Goal: Task Accomplishment & Management: Manage account settings

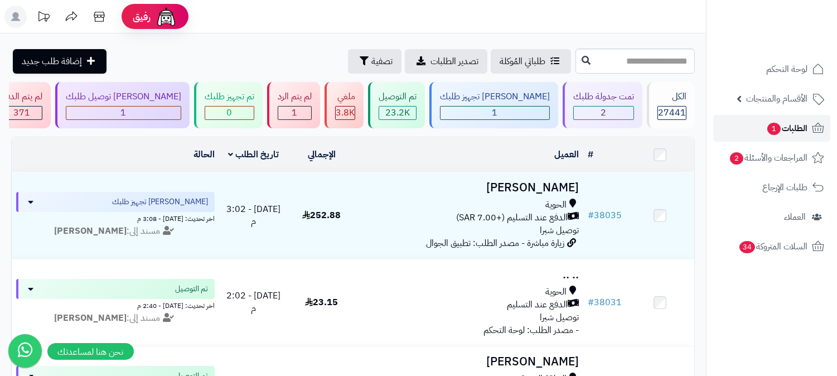
click at [771, 124] on span "1" at bounding box center [773, 129] width 13 height 12
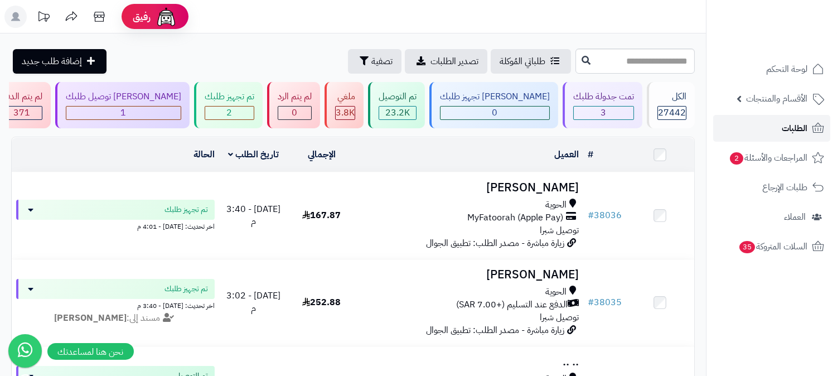
click at [786, 120] on span "الطلبات" at bounding box center [795, 128] width 26 height 16
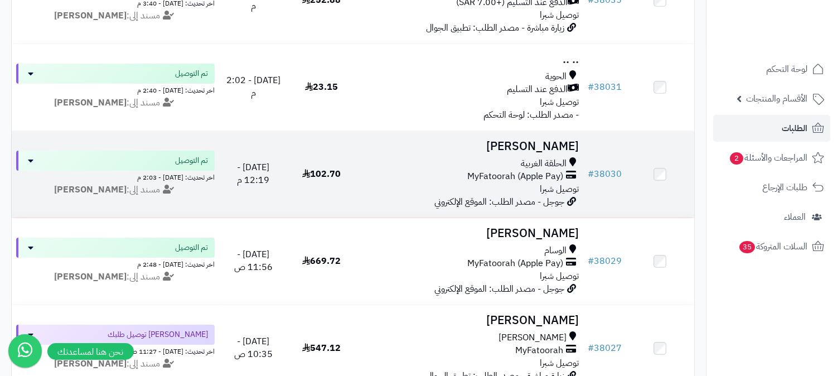
scroll to position [433, 0]
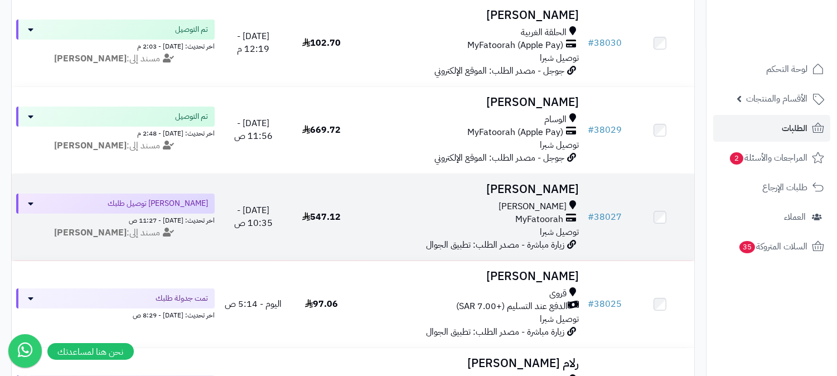
click at [502, 215] on div "MyFatoorah" at bounding box center [469, 219] width 219 height 13
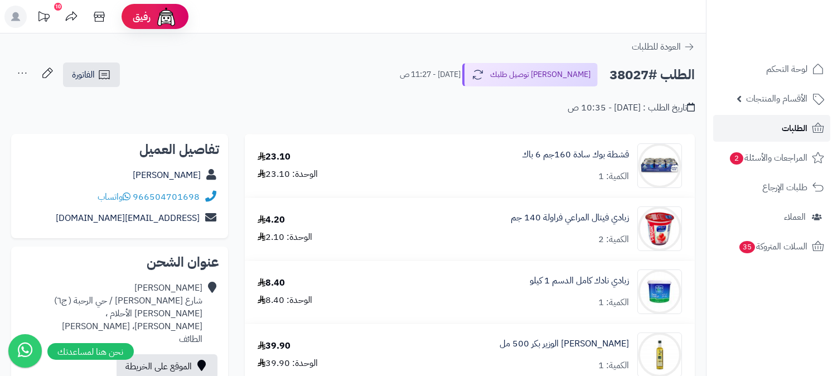
click at [801, 131] on span "الطلبات" at bounding box center [795, 128] width 26 height 16
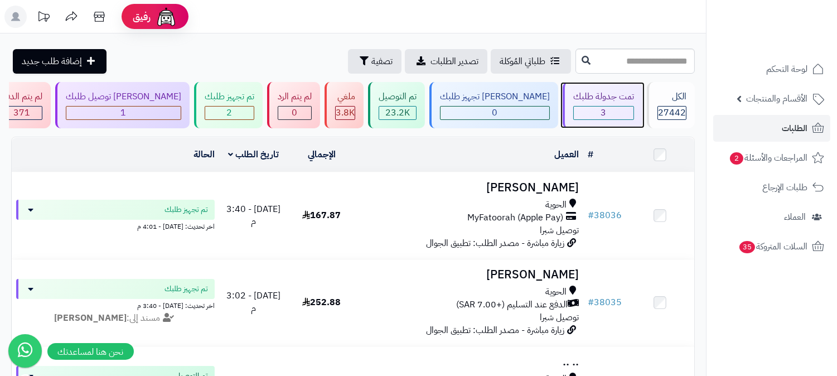
click at [603, 118] on span "3" at bounding box center [604, 112] width 6 height 13
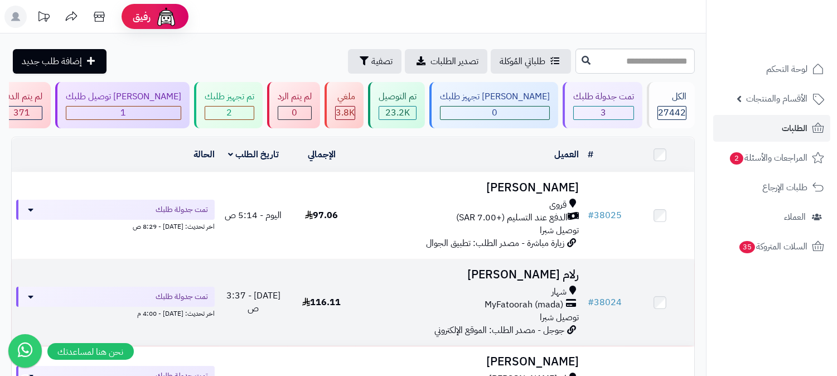
scroll to position [62, 0]
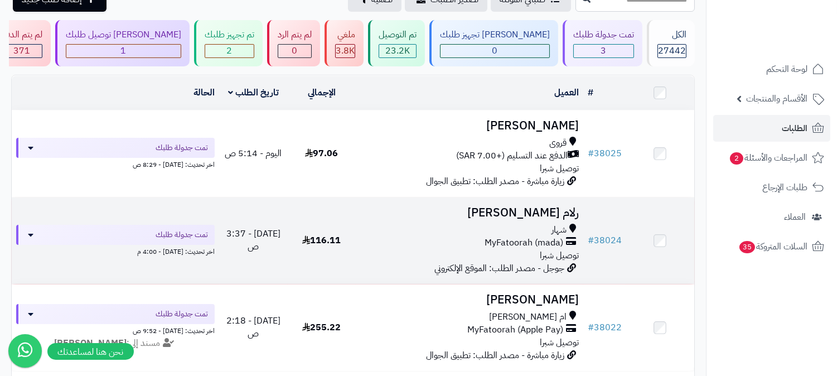
click at [552, 226] on span "شهار" at bounding box center [558, 230] width 15 height 13
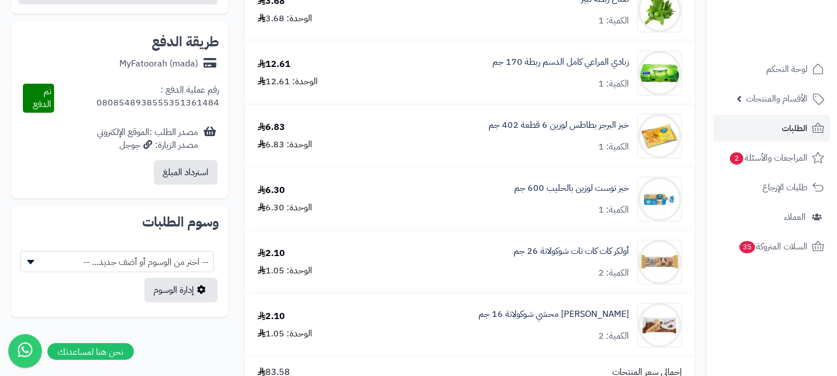
scroll to position [805, 0]
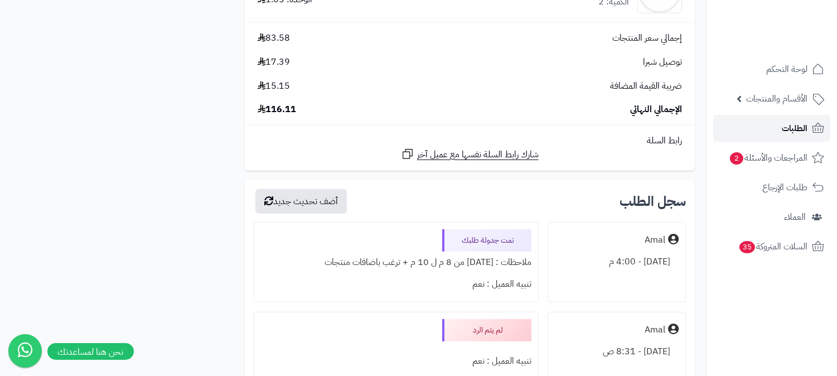
click at [767, 126] on link "الطلبات" at bounding box center [771, 128] width 117 height 27
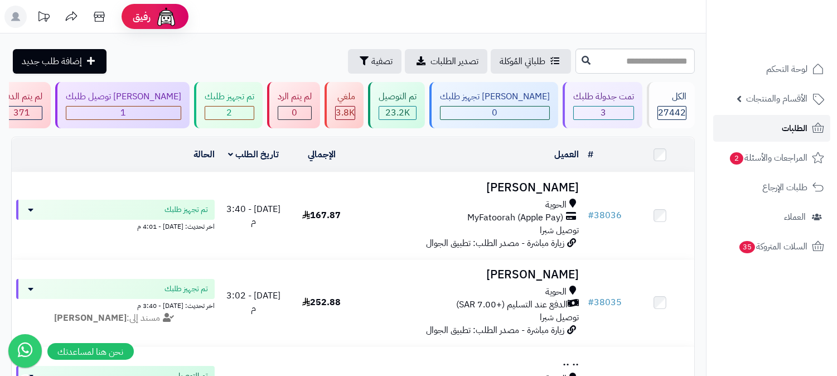
click at [797, 130] on span "الطلبات" at bounding box center [795, 128] width 26 height 16
click at [770, 137] on link "الطلبات" at bounding box center [771, 128] width 117 height 27
click at [770, 135] on link "الطلبات" at bounding box center [771, 128] width 117 height 27
click at [797, 132] on span "الطلبات" at bounding box center [795, 128] width 26 height 16
click at [796, 122] on span "الطلبات" at bounding box center [795, 128] width 26 height 16
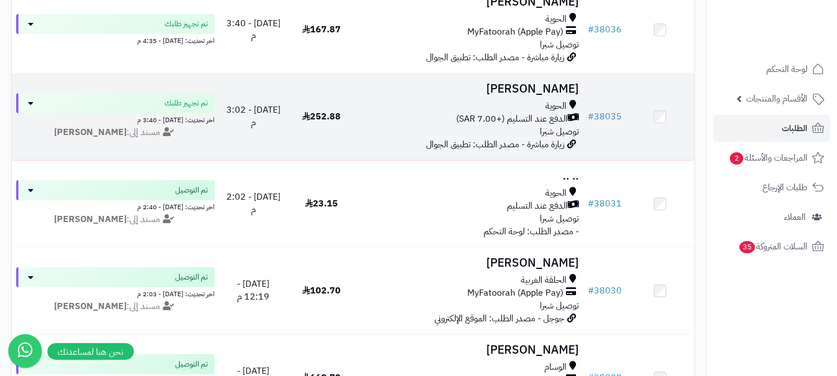
scroll to position [124, 0]
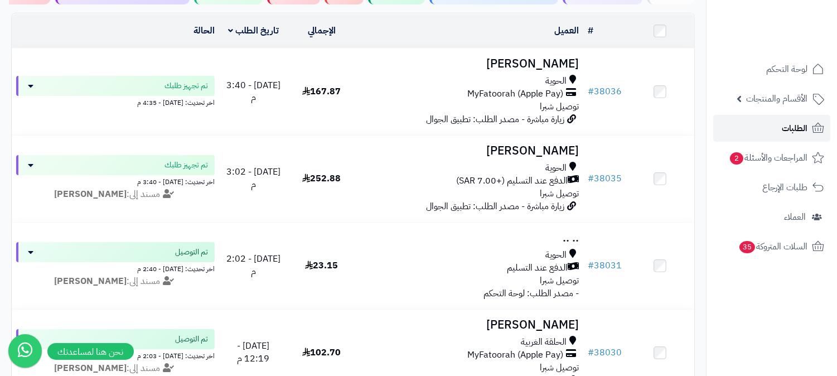
click at [800, 124] on span "الطلبات" at bounding box center [795, 128] width 26 height 16
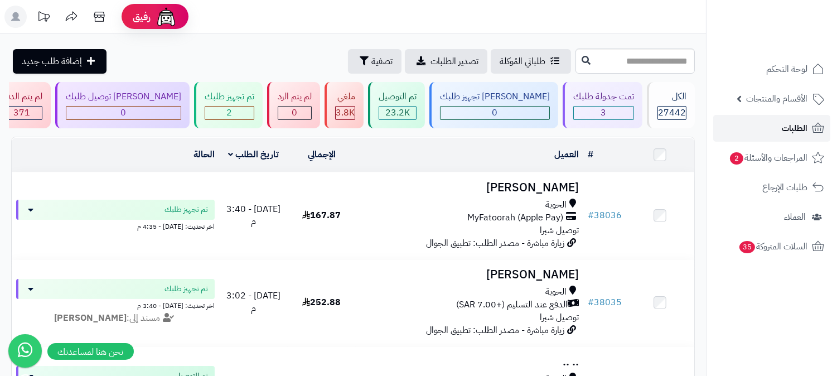
click at [768, 126] on link "الطلبات" at bounding box center [771, 128] width 117 height 27
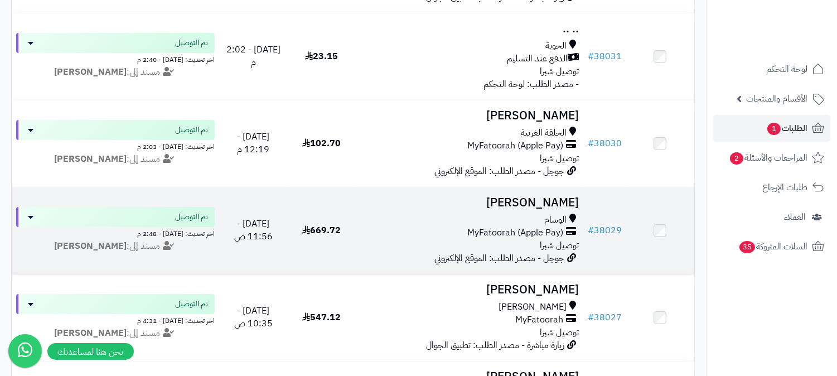
scroll to position [495, 0]
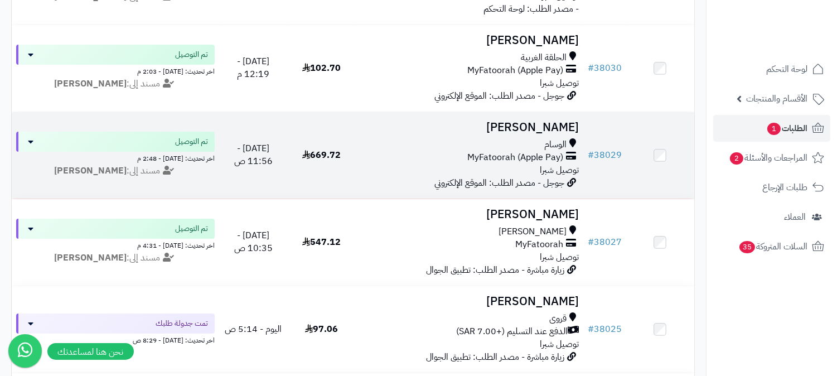
click at [542, 151] on span "MyFatoorah (Apple Pay)" at bounding box center [515, 157] width 96 height 13
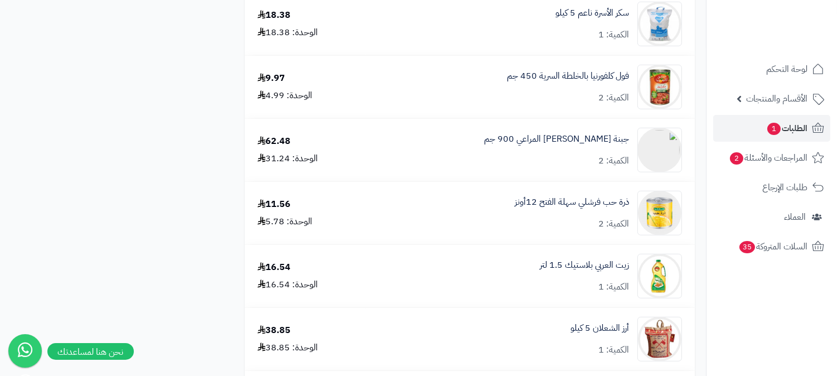
scroll to position [1362, 0]
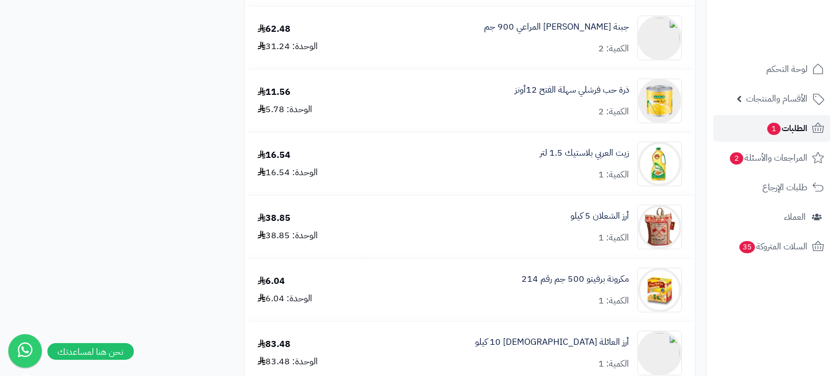
click at [803, 125] on span "الطلبات 1" at bounding box center [786, 128] width 41 height 16
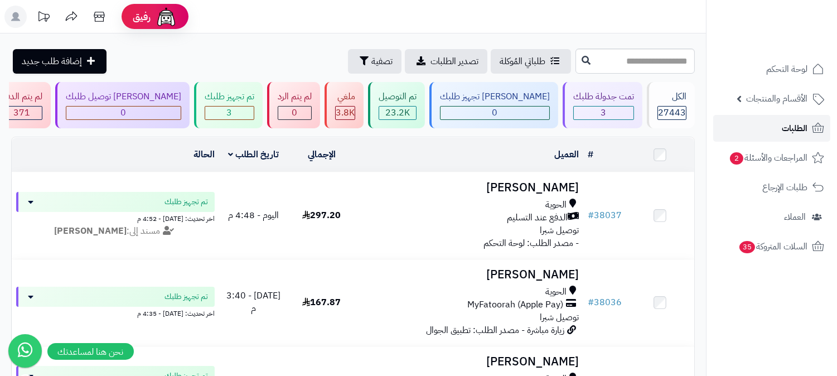
click at [779, 133] on link "الطلبات" at bounding box center [771, 128] width 117 height 27
click at [100, 19] on icon at bounding box center [99, 17] width 22 height 22
click at [807, 120] on link "الطلبات" at bounding box center [771, 128] width 117 height 27
click at [749, 137] on link "الطلبات" at bounding box center [771, 128] width 117 height 27
click at [794, 128] on span "الطلبات" at bounding box center [795, 128] width 26 height 16
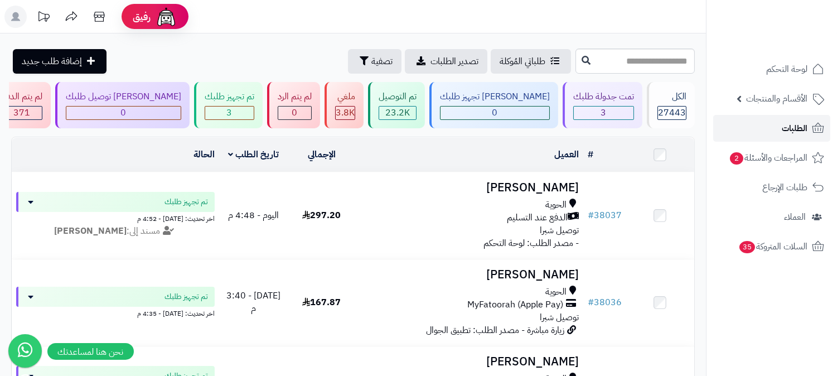
click at [796, 129] on span "الطلبات" at bounding box center [795, 128] width 26 height 16
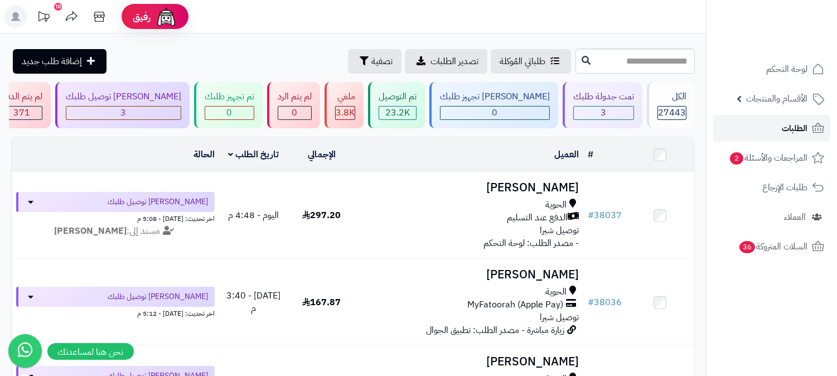
click at [793, 123] on span "الطلبات" at bounding box center [795, 128] width 26 height 16
click at [777, 130] on link "الطلبات" at bounding box center [771, 128] width 117 height 27
click at [801, 127] on span "الطلبات" at bounding box center [795, 128] width 26 height 16
click at [787, 119] on link "الطلبات" at bounding box center [771, 128] width 117 height 27
click at [796, 124] on span "الطلبات" at bounding box center [795, 128] width 26 height 16
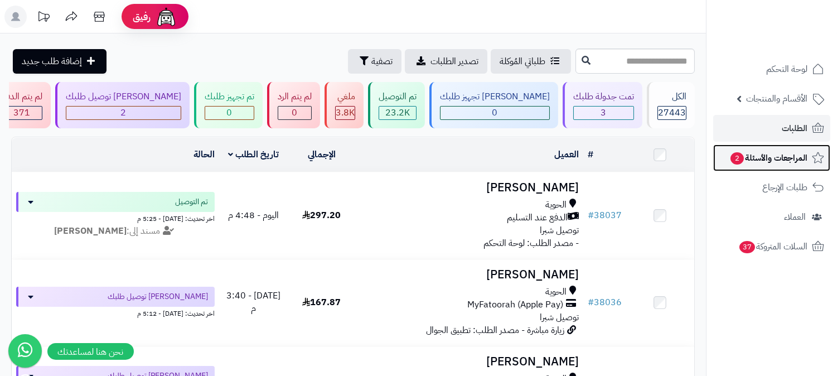
click at [789, 159] on span "المراجعات والأسئلة 2" at bounding box center [768, 158] width 78 height 16
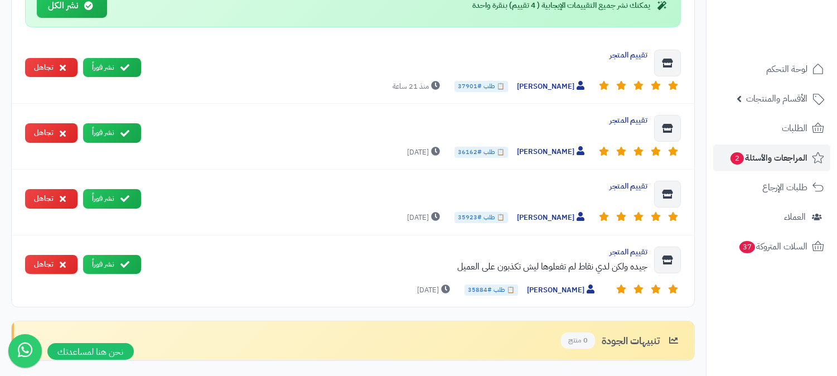
scroll to position [557, 0]
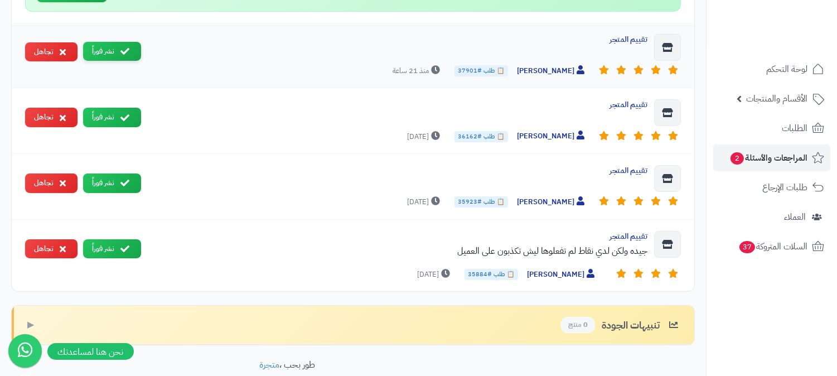
click at [109, 58] on button "نشر فوراً" at bounding box center [112, 52] width 58 height 20
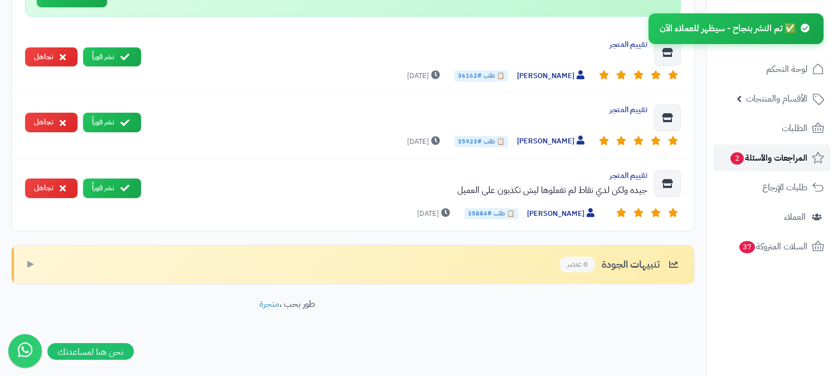
click at [759, 163] on span "المراجعات والأسئلة 2" at bounding box center [768, 158] width 78 height 16
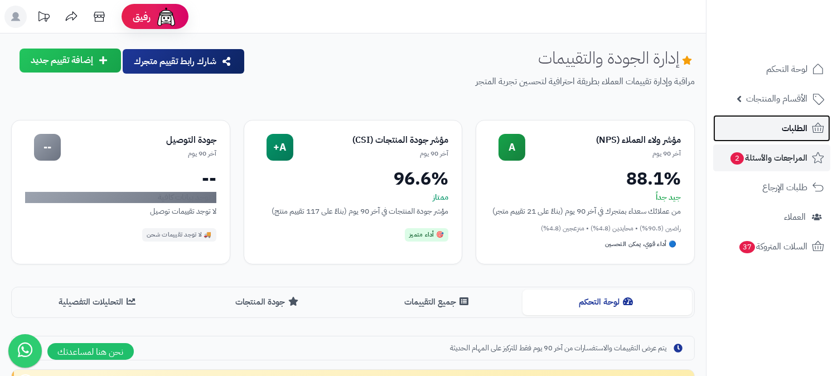
click at [790, 124] on span "الطلبات" at bounding box center [795, 128] width 26 height 16
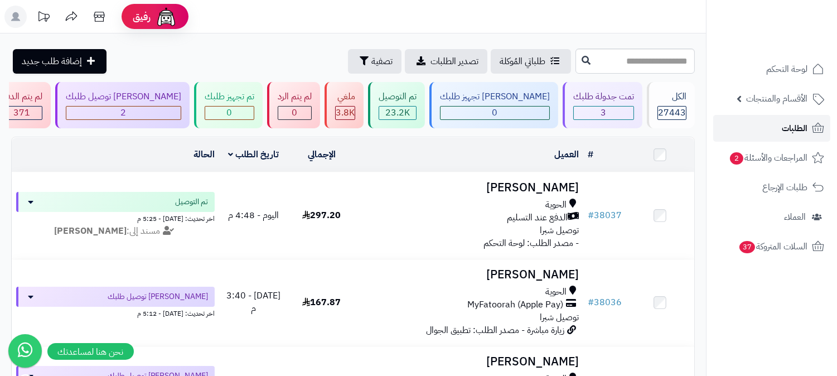
click at [795, 127] on span "الطلبات" at bounding box center [795, 128] width 26 height 16
click at [620, 113] on div "3" at bounding box center [604, 112] width 60 height 13
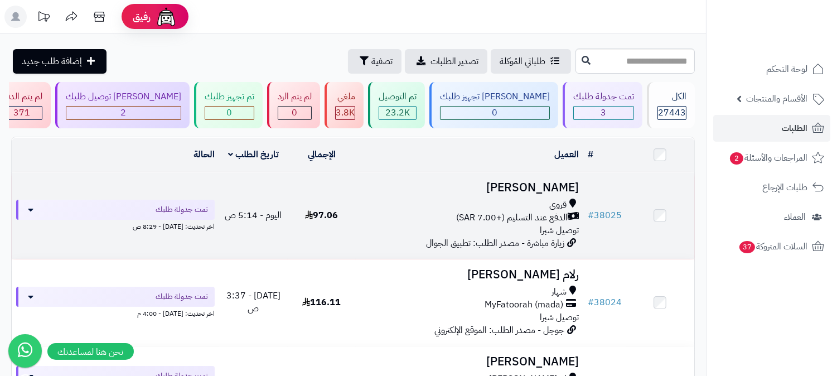
click at [537, 221] on span "الدفع عند التسليم (+7.00 SAR)" at bounding box center [511, 217] width 111 height 13
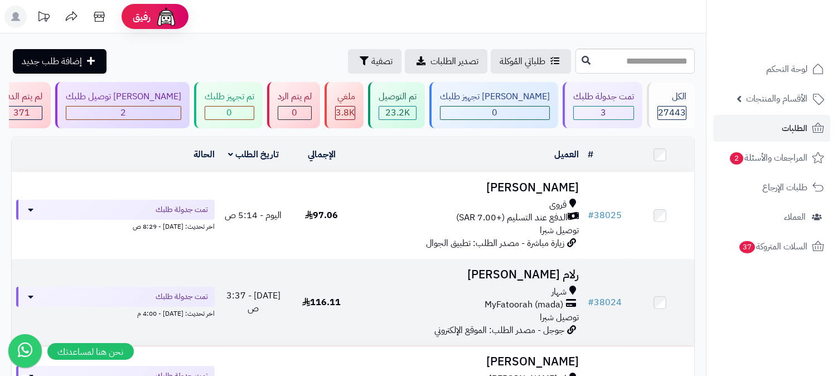
click at [554, 288] on span "شهار" at bounding box center [558, 291] width 15 height 13
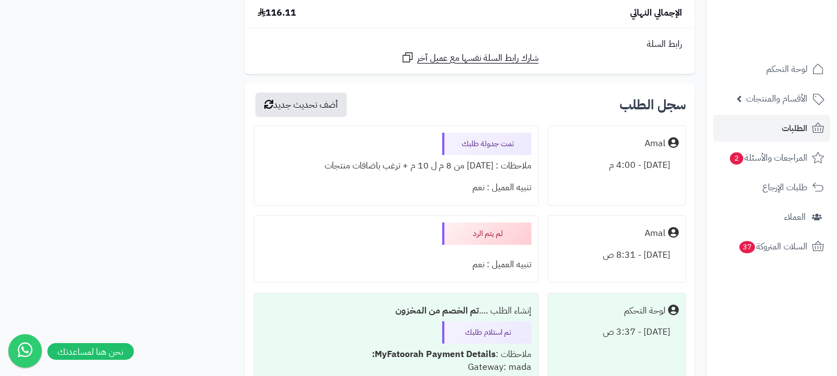
scroll to position [867, 0]
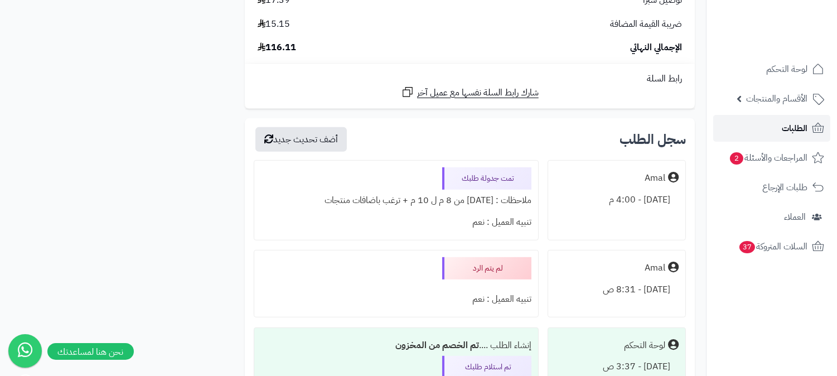
click at [777, 130] on link "الطلبات" at bounding box center [771, 128] width 117 height 27
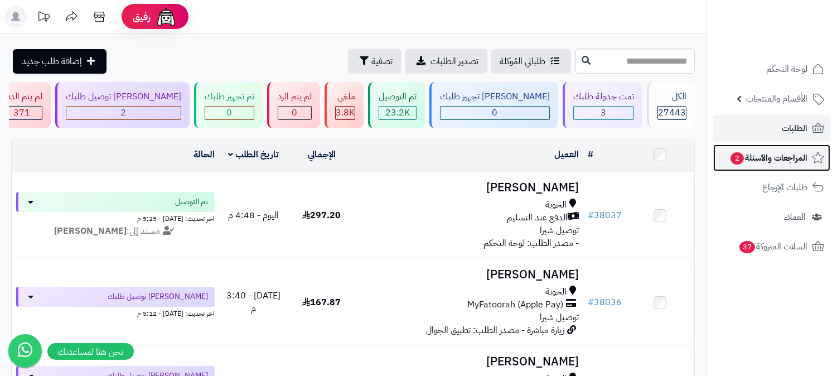
click at [769, 158] on span "المراجعات والأسئلة 2" at bounding box center [768, 158] width 78 height 16
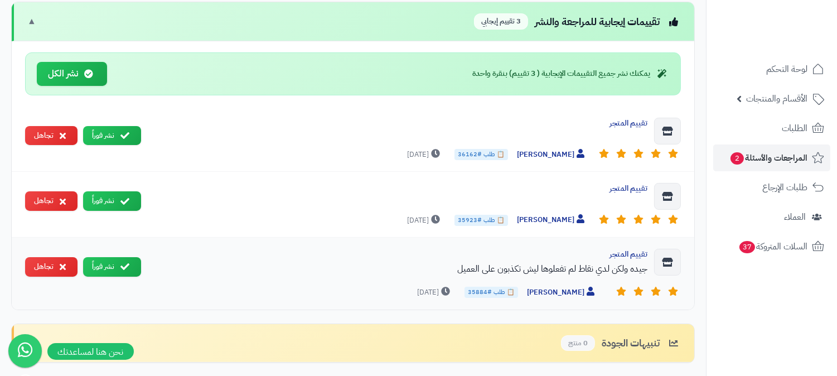
scroll to position [495, 0]
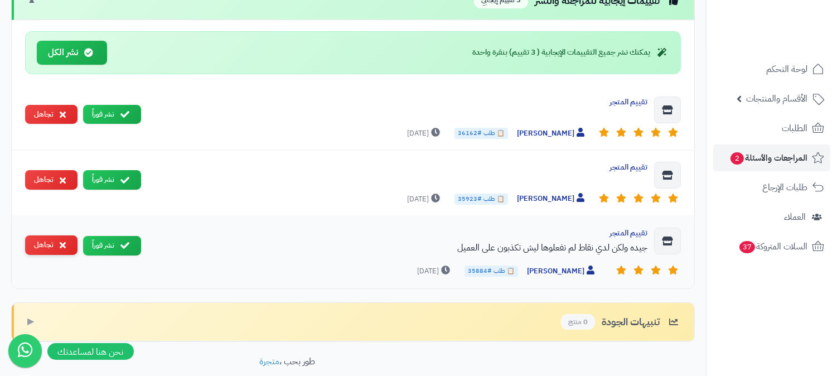
click at [40, 253] on button "تجاهل" at bounding box center [51, 245] width 52 height 20
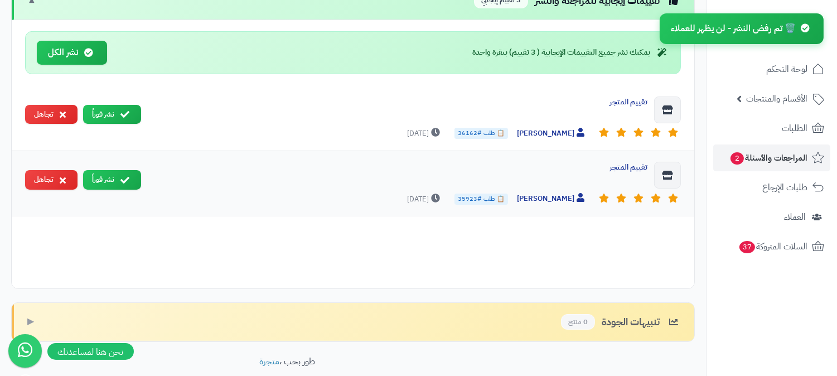
scroll to position [492, 0]
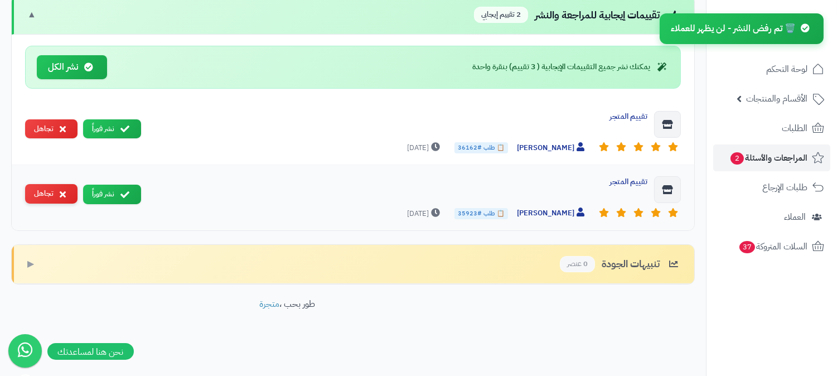
click at [40, 197] on button "تجاهل" at bounding box center [51, 194] width 52 height 20
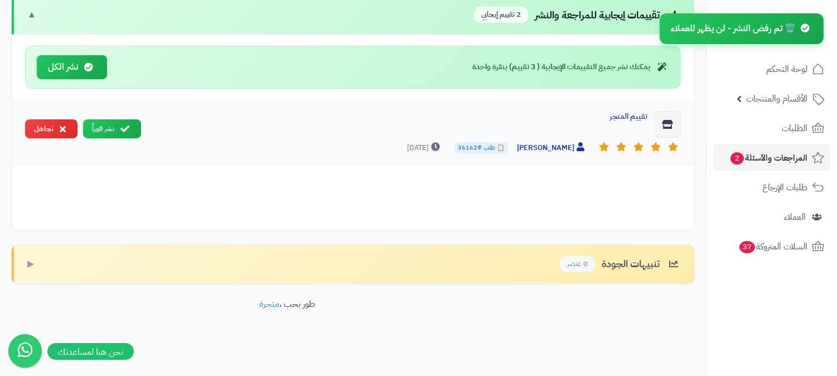
scroll to position [427, 0]
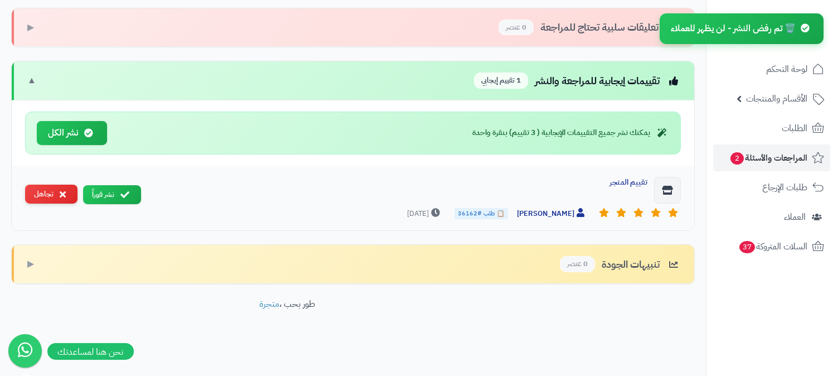
click at [57, 191] on button "تجاهل" at bounding box center [51, 195] width 52 height 20
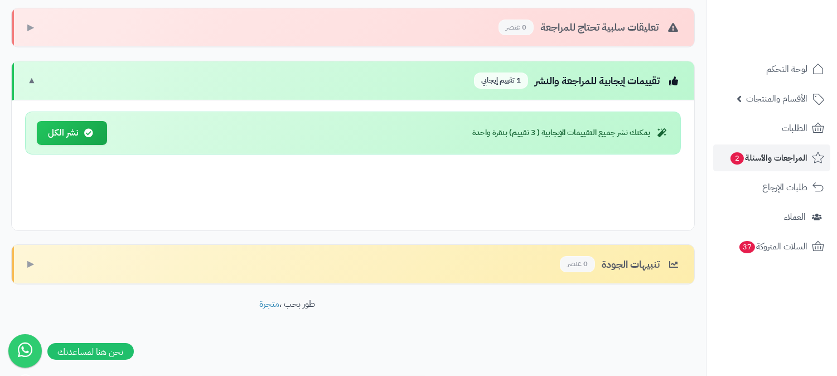
scroll to position [363, 0]
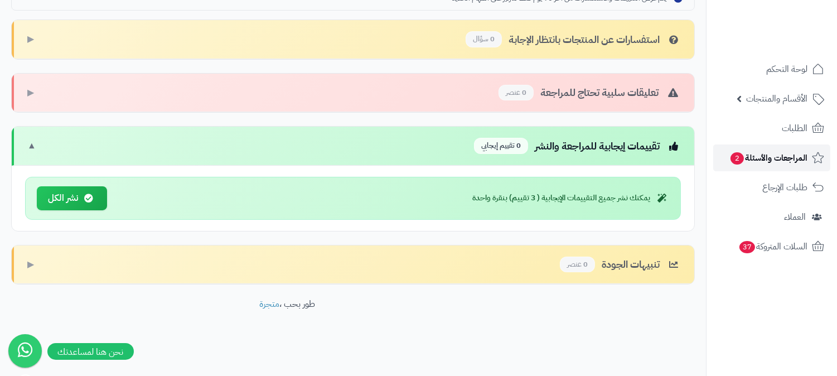
click at [773, 164] on span "المراجعات والأسئلة 2" at bounding box center [768, 158] width 78 height 16
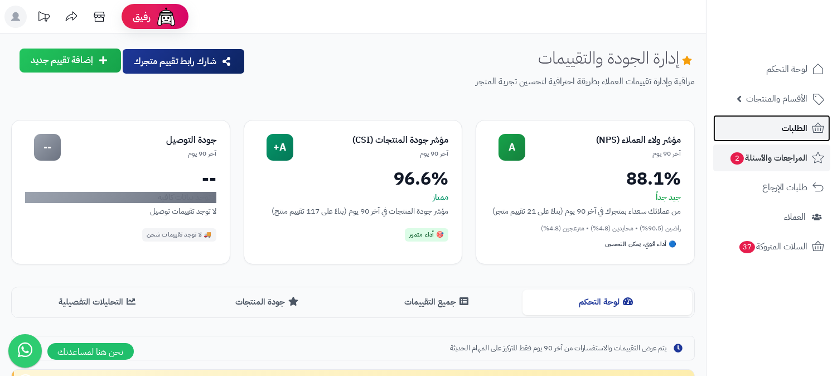
click at [798, 128] on span "الطلبات" at bounding box center [795, 128] width 26 height 16
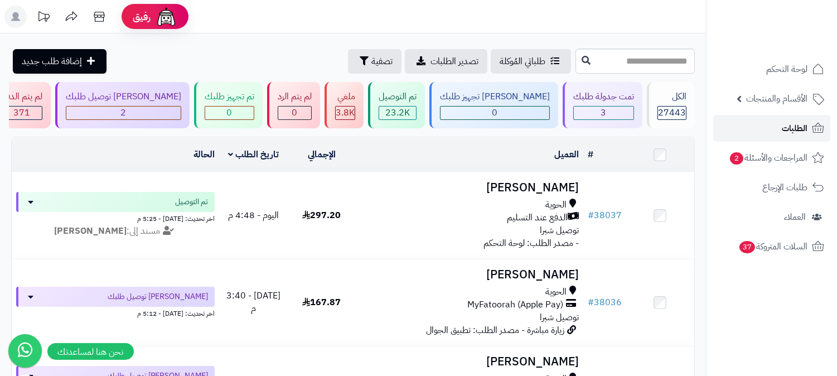
click at [755, 130] on link "الطلبات" at bounding box center [771, 128] width 117 height 27
click at [784, 130] on span "الطلبات" at bounding box center [795, 128] width 26 height 16
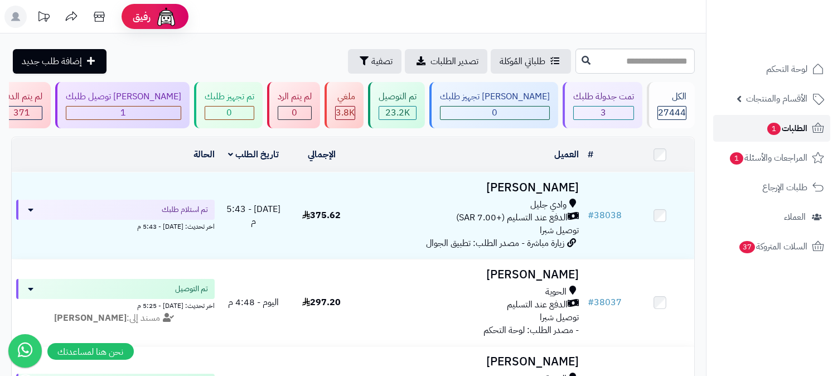
click at [783, 135] on span "الطلبات 1" at bounding box center [786, 128] width 41 height 16
click at [733, 137] on link "الطلبات 1" at bounding box center [771, 128] width 117 height 27
click at [770, 122] on link "الطلبات" at bounding box center [771, 128] width 117 height 27
click at [799, 129] on span "الطلبات" at bounding box center [795, 128] width 26 height 16
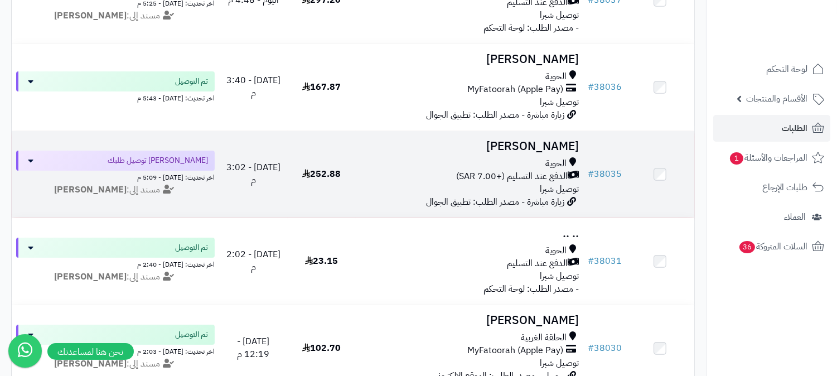
scroll to position [371, 0]
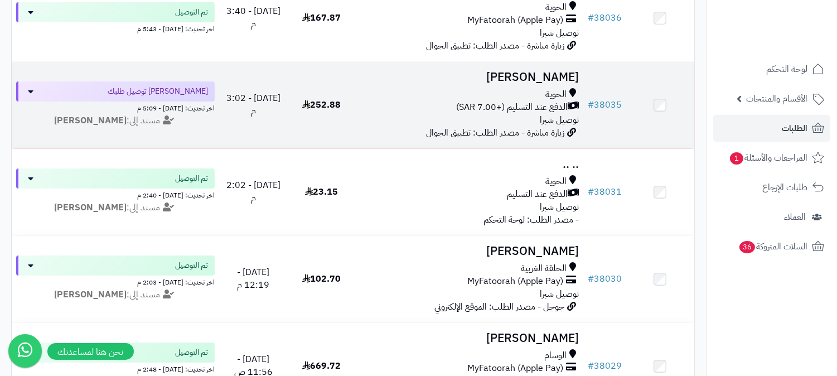
click at [559, 109] on span "الدفع عند التسليم (+7.00 SAR)" at bounding box center [511, 107] width 111 height 13
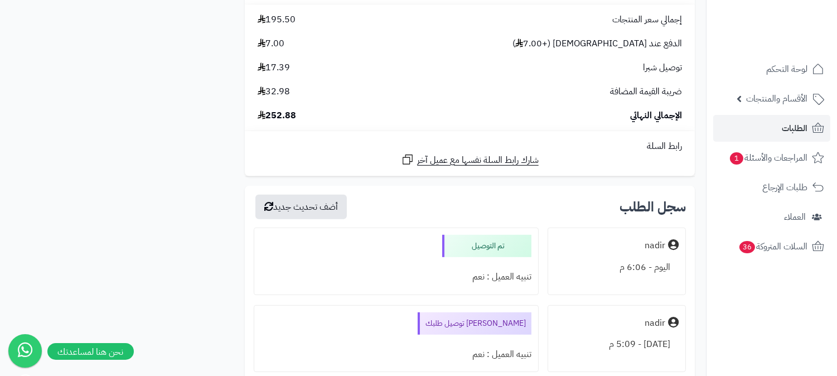
scroll to position [1052, 0]
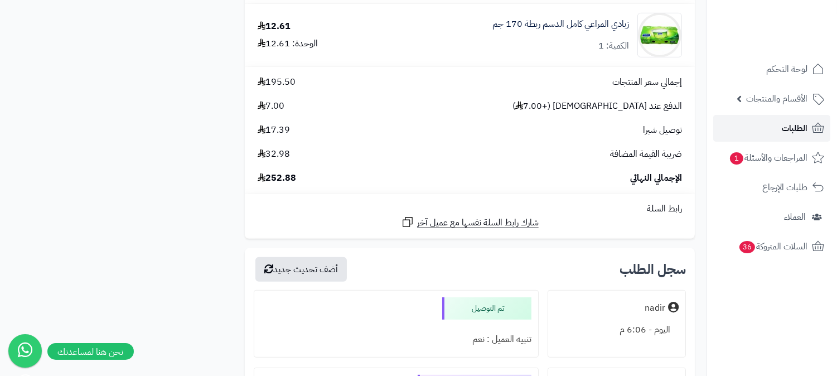
click at [796, 127] on span "الطلبات" at bounding box center [795, 128] width 26 height 16
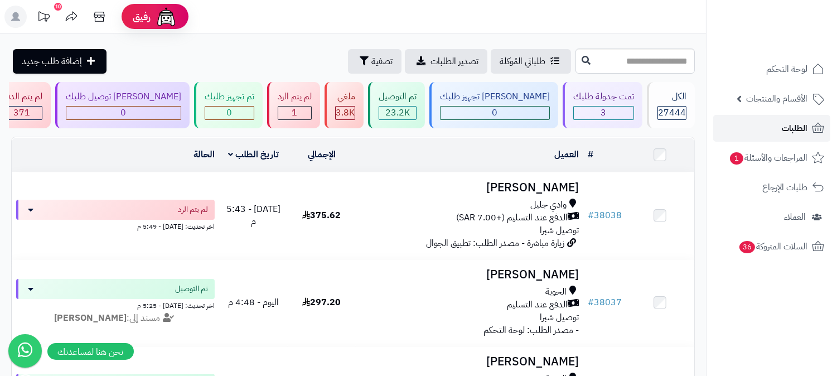
click at [756, 132] on link "الطلبات" at bounding box center [771, 128] width 117 height 27
click at [604, 114] on span "3" at bounding box center [604, 112] width 6 height 13
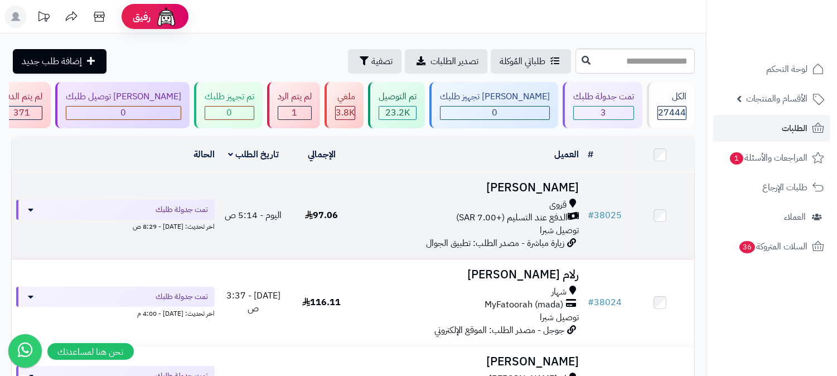
click at [527, 221] on span "الدفع عند التسليم (+7.00 SAR)" at bounding box center [511, 217] width 111 height 13
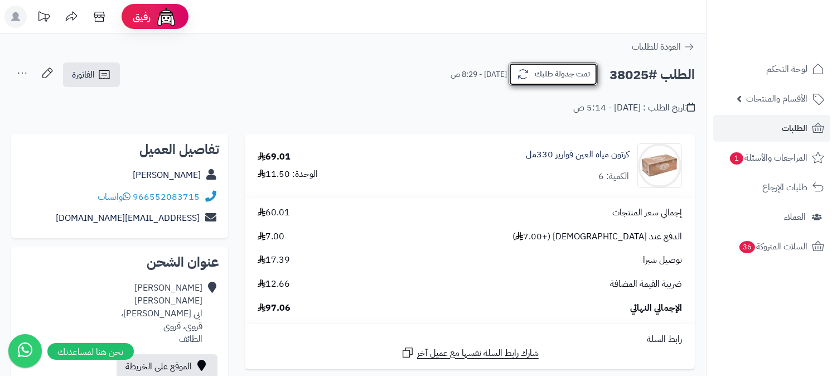
click at [562, 74] on button "تمت جدولة طلبك" at bounding box center [552, 73] width 89 height 23
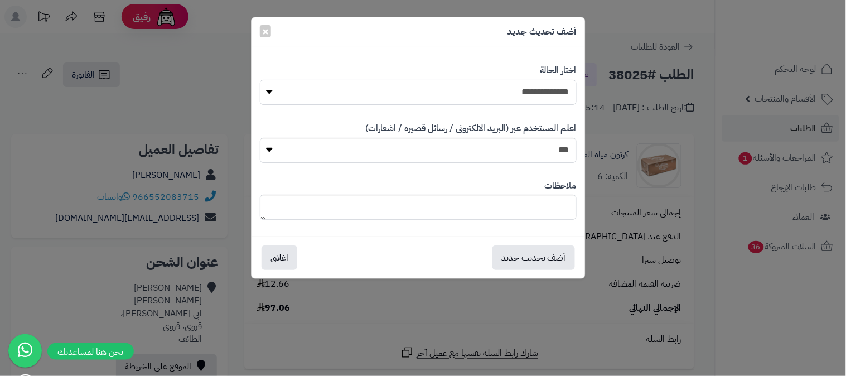
click at [575, 81] on select "**********" at bounding box center [418, 92] width 317 height 25
select select "*"
click at [260, 80] on select "**********" at bounding box center [418, 92] width 317 height 25
click at [531, 220] on div "ملاحظات" at bounding box center [418, 199] width 317 height 57
click at [523, 215] on textarea at bounding box center [418, 207] width 317 height 25
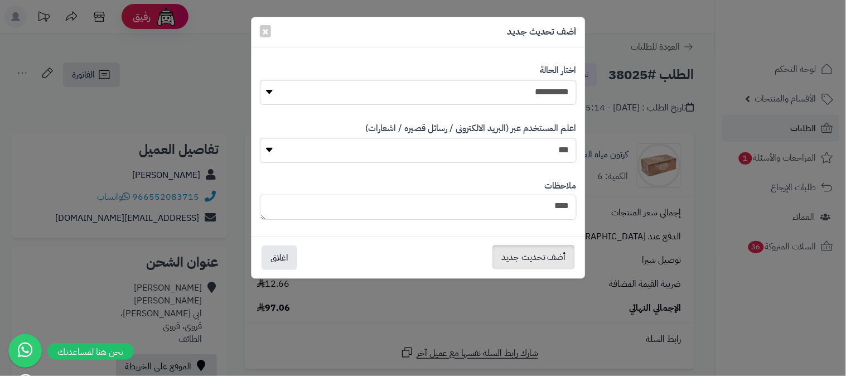
type textarea "****"
click at [516, 258] on button "أضف تحديث جديد" at bounding box center [533, 257] width 83 height 25
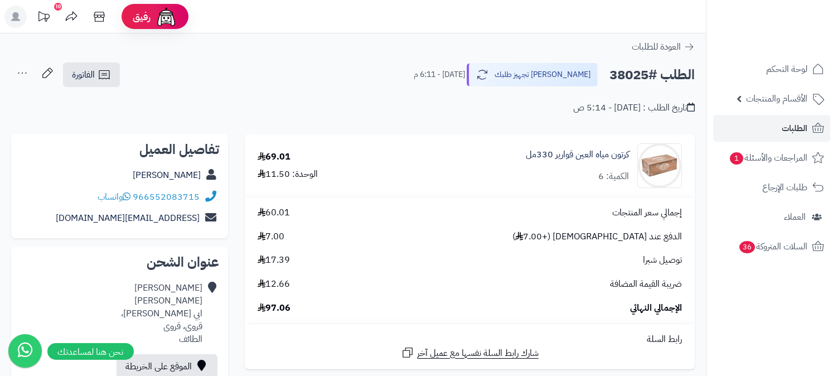
click at [29, 74] on icon at bounding box center [22, 73] width 22 height 22
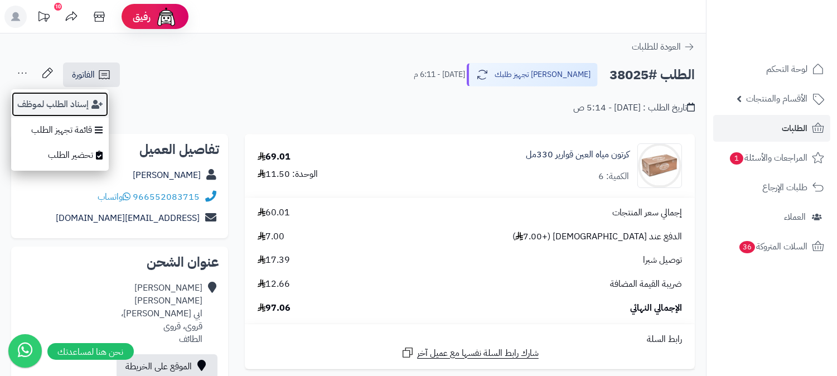
click at [62, 105] on button "إسناد الطلب لموظف" at bounding box center [60, 104] width 98 height 26
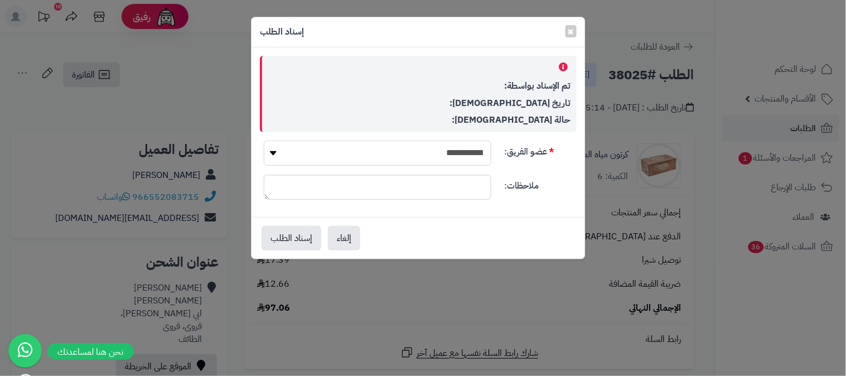
click at [435, 156] on select "**********" at bounding box center [377, 152] width 227 height 25
select select "**"
click at [264, 140] on select "**********" at bounding box center [377, 152] width 227 height 25
click at [290, 241] on button "إسناد الطلب" at bounding box center [291, 237] width 60 height 25
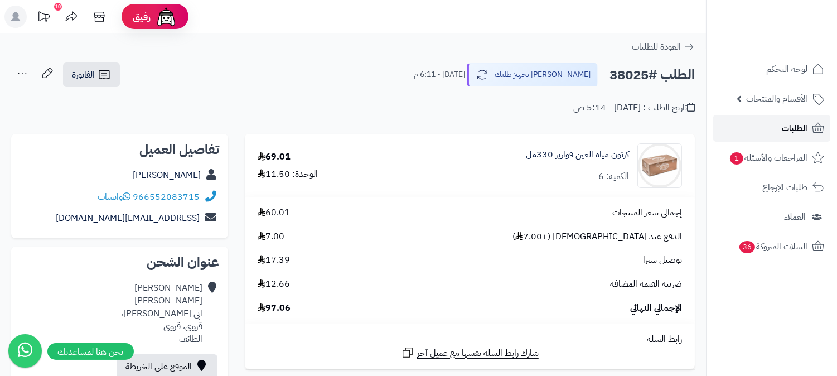
click at [784, 129] on span "الطلبات" at bounding box center [795, 128] width 26 height 16
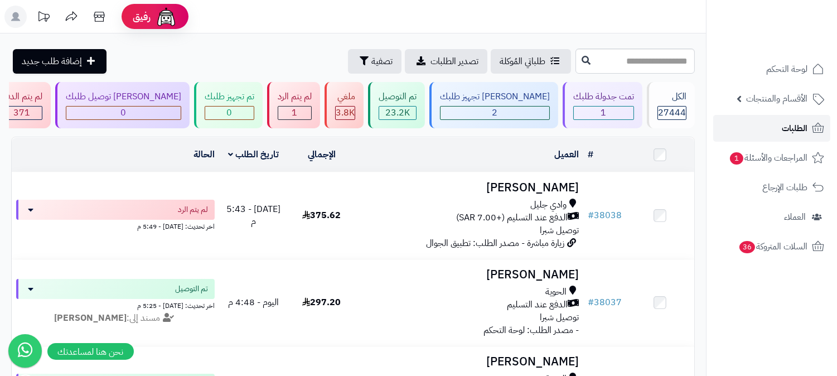
click at [784, 129] on span "الطلبات" at bounding box center [795, 128] width 26 height 16
click at [759, 127] on link "الطلبات" at bounding box center [771, 128] width 117 height 27
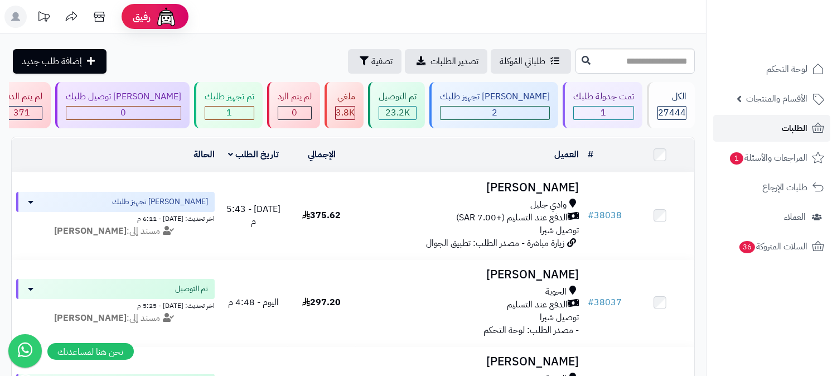
click at [788, 120] on span "الطلبات" at bounding box center [795, 128] width 26 height 16
click at [753, 135] on link "الطلبات" at bounding box center [771, 128] width 117 height 27
click at [801, 132] on span "الطلبات" at bounding box center [795, 128] width 26 height 16
click at [785, 135] on span "الطلبات" at bounding box center [795, 128] width 26 height 16
click at [789, 118] on link "الطلبات" at bounding box center [771, 128] width 117 height 27
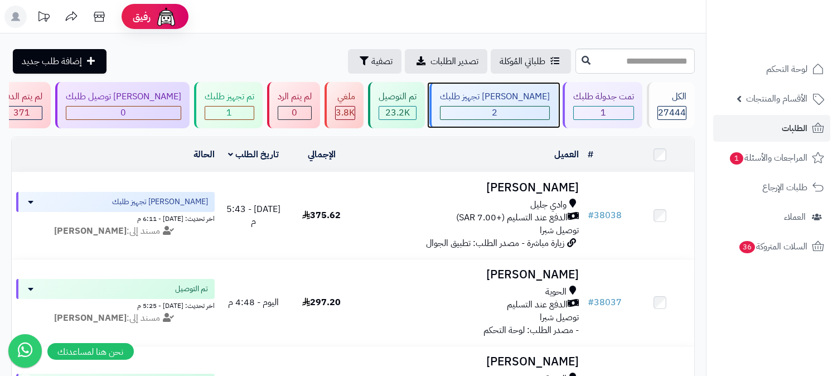
click at [509, 109] on div "2" at bounding box center [494, 112] width 109 height 13
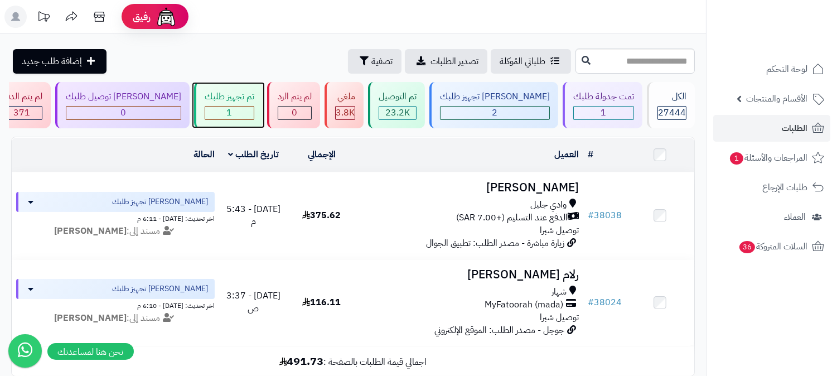
click at [254, 114] on div "1" at bounding box center [229, 112] width 48 height 13
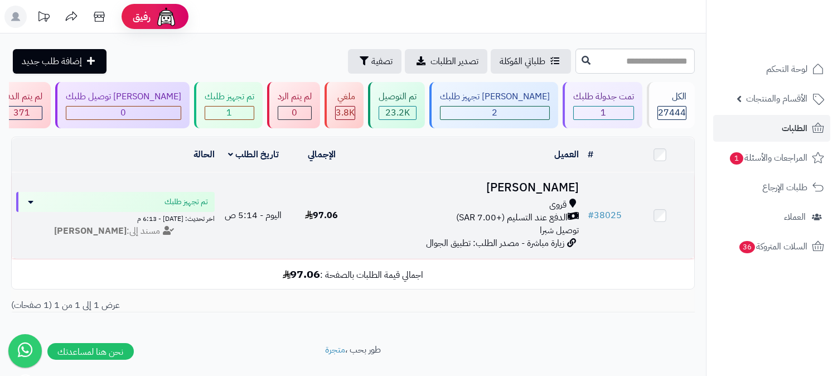
click at [543, 203] on div "قروى" at bounding box center [469, 204] width 219 height 13
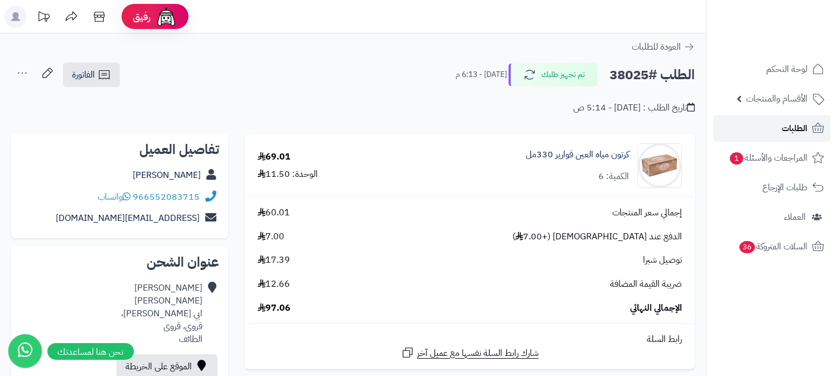
click at [795, 127] on span "الطلبات" at bounding box center [795, 128] width 26 height 16
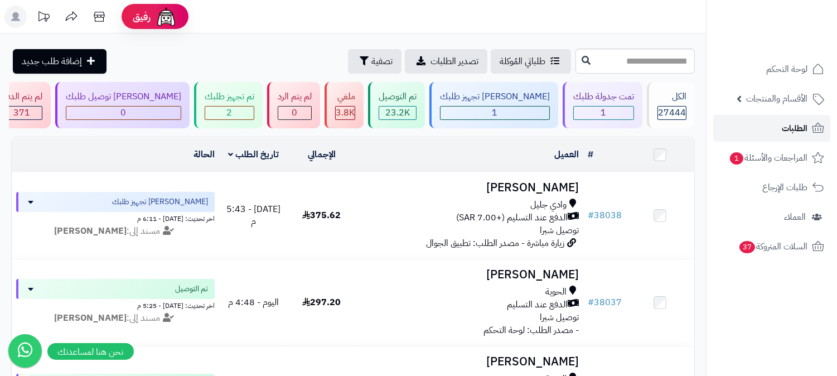
click at [806, 125] on span "الطلبات" at bounding box center [795, 128] width 26 height 16
click at [789, 130] on span "الطلبات" at bounding box center [795, 128] width 26 height 16
click at [780, 130] on link "الطلبات" at bounding box center [771, 128] width 117 height 27
click at [781, 130] on link "الطلبات" at bounding box center [771, 128] width 117 height 27
click at [777, 126] on link "الطلبات" at bounding box center [771, 128] width 117 height 27
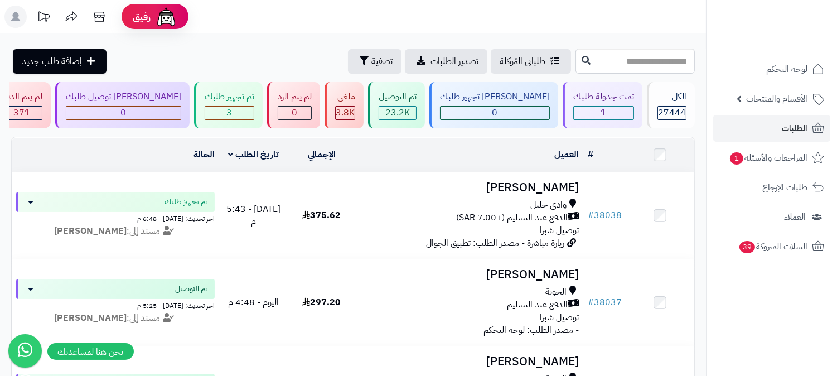
click at [13, 25] on rect at bounding box center [15, 17] width 22 height 22
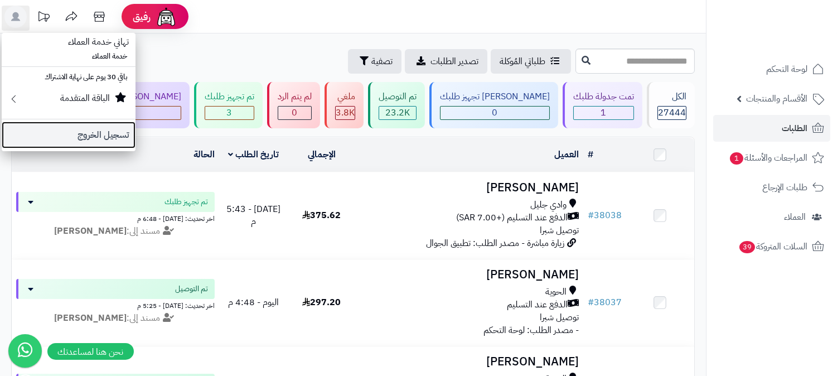
click at [129, 132] on link "تسجيل الخروج" at bounding box center [69, 135] width 134 height 27
